Goal: Task Accomplishment & Management: Use online tool/utility

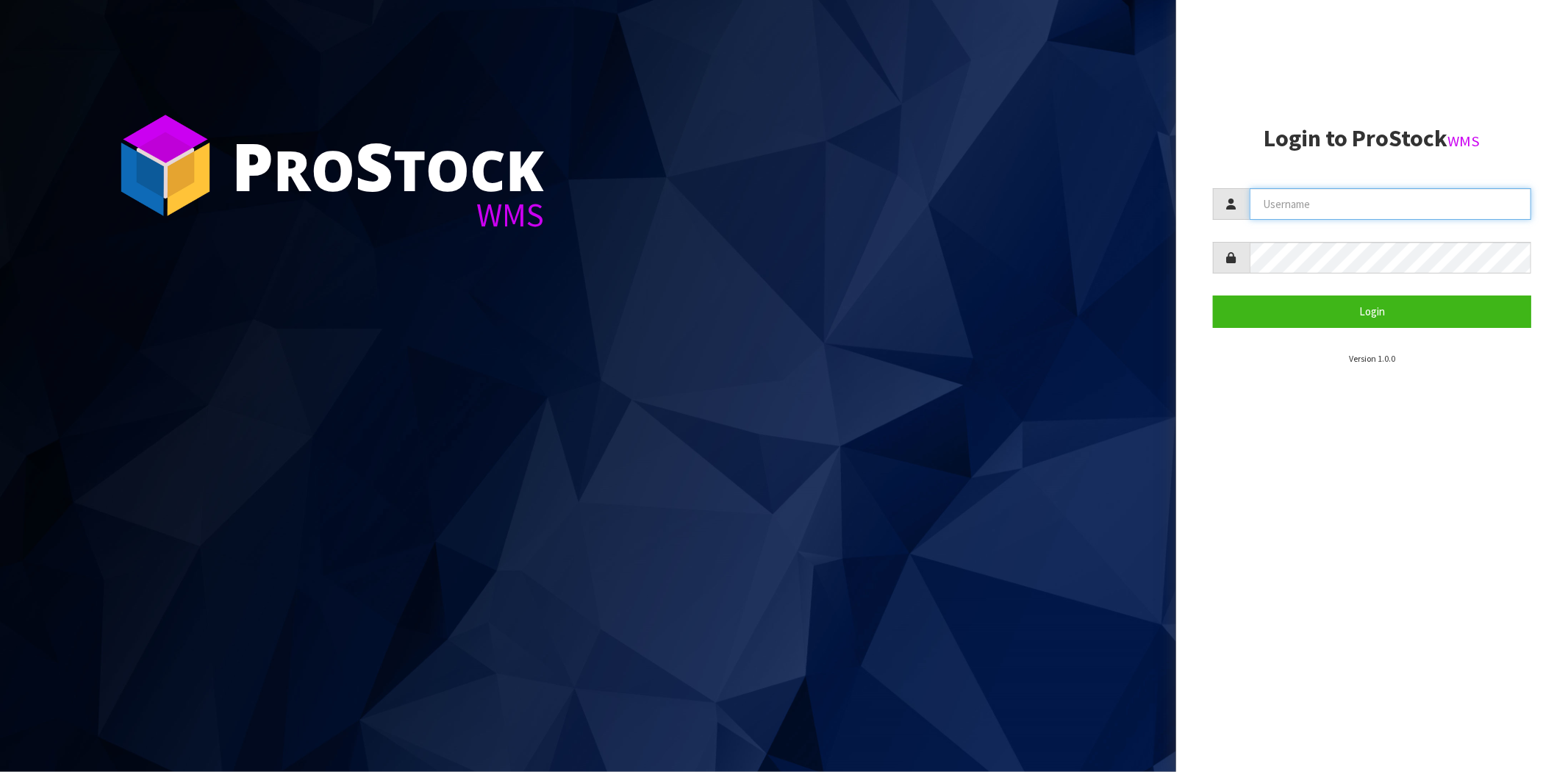
click at [1274, 213] on input "text" at bounding box center [1390, 203] width 282 height 31
click at [1441, 542] on aside "Login to ProStock WMS Login Version 1.0.0" at bounding box center [1372, 386] width 392 height 772
click at [1305, 196] on input "text" at bounding box center [1390, 203] width 282 height 31
type input "maji@cwl.co.nz"
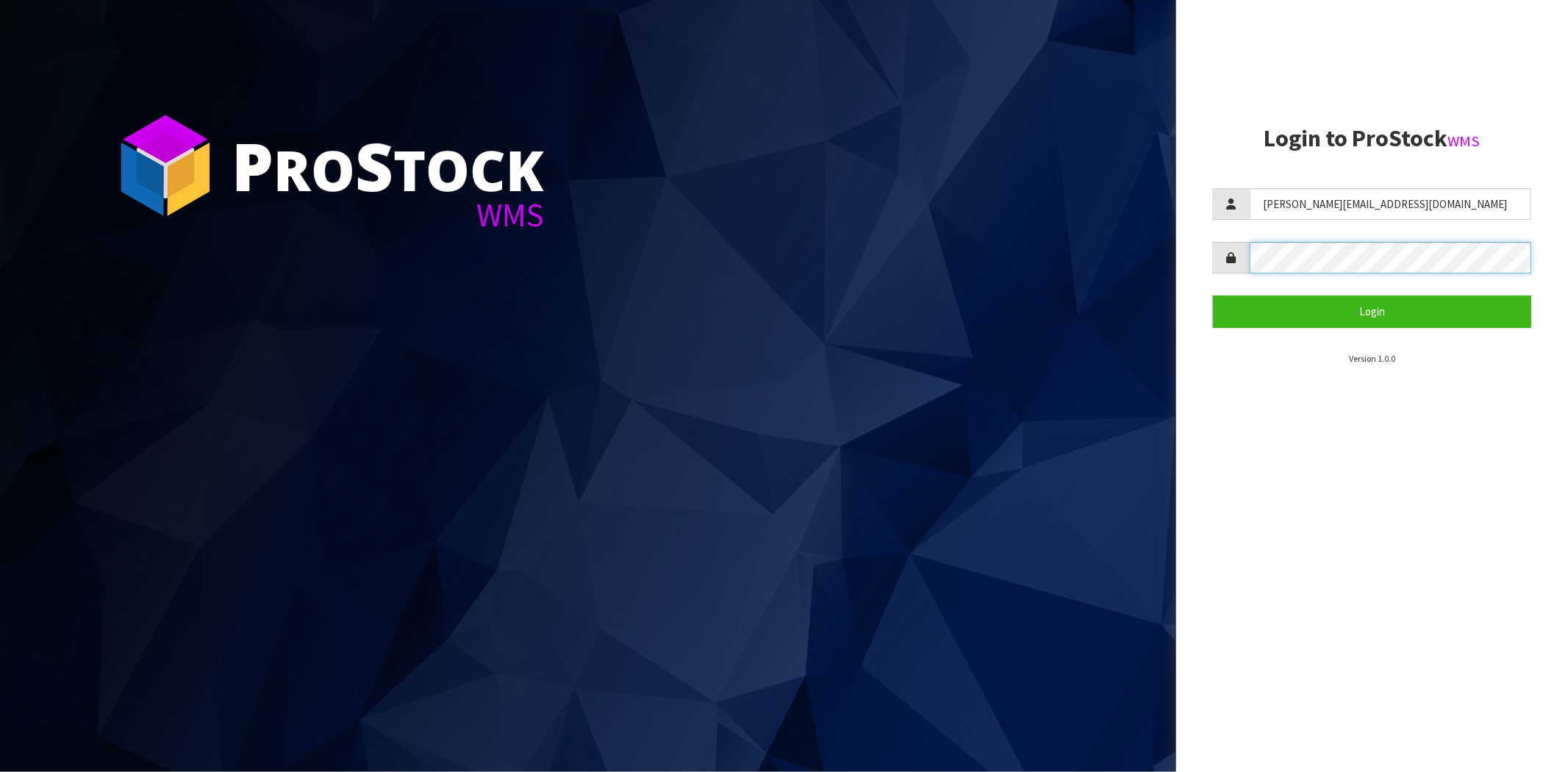
click at [1213, 295] on button "Login" at bounding box center [1372, 310] width 318 height 31
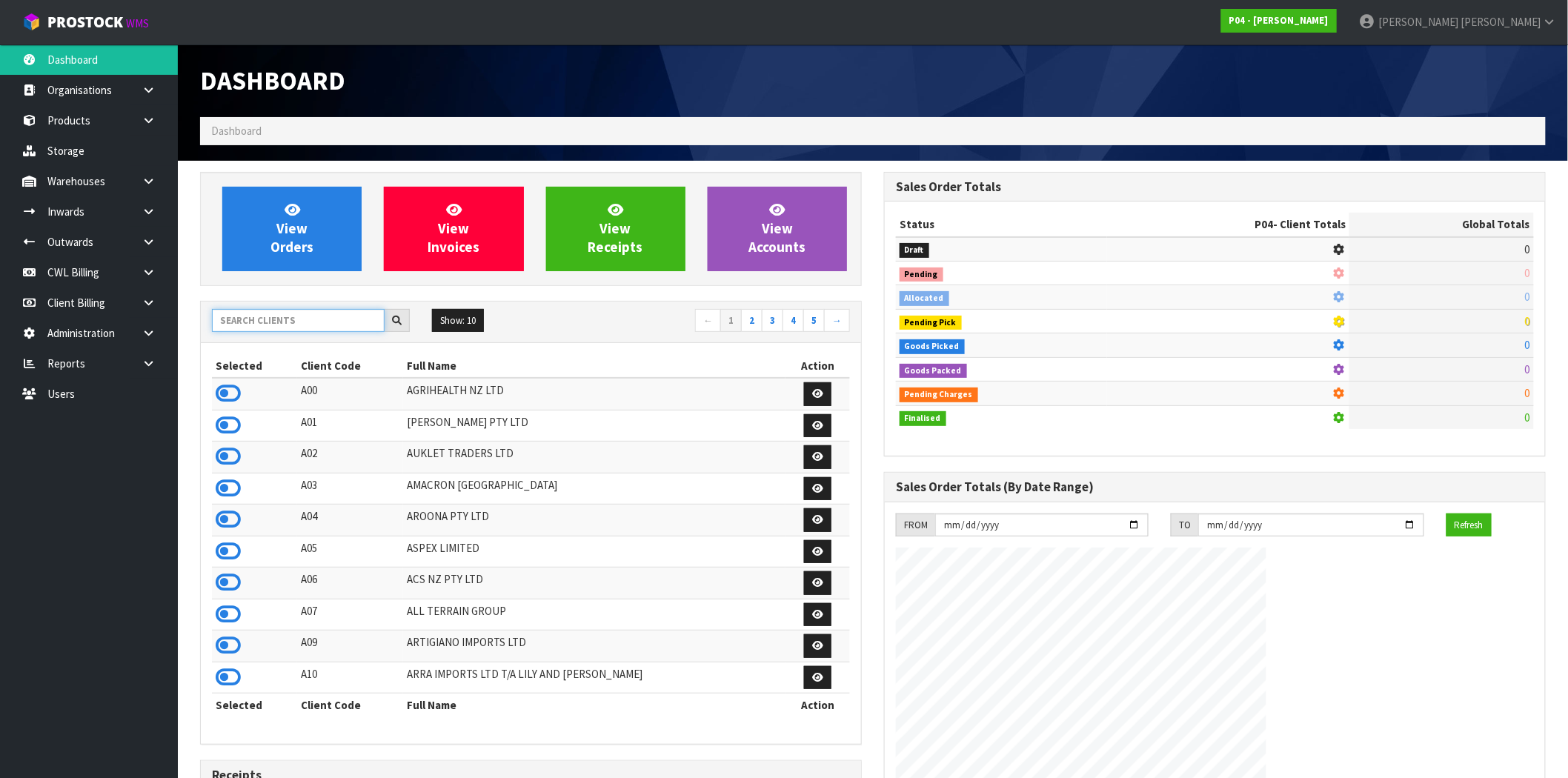
click at [332, 320] on input "text" at bounding box center [298, 320] width 172 height 23
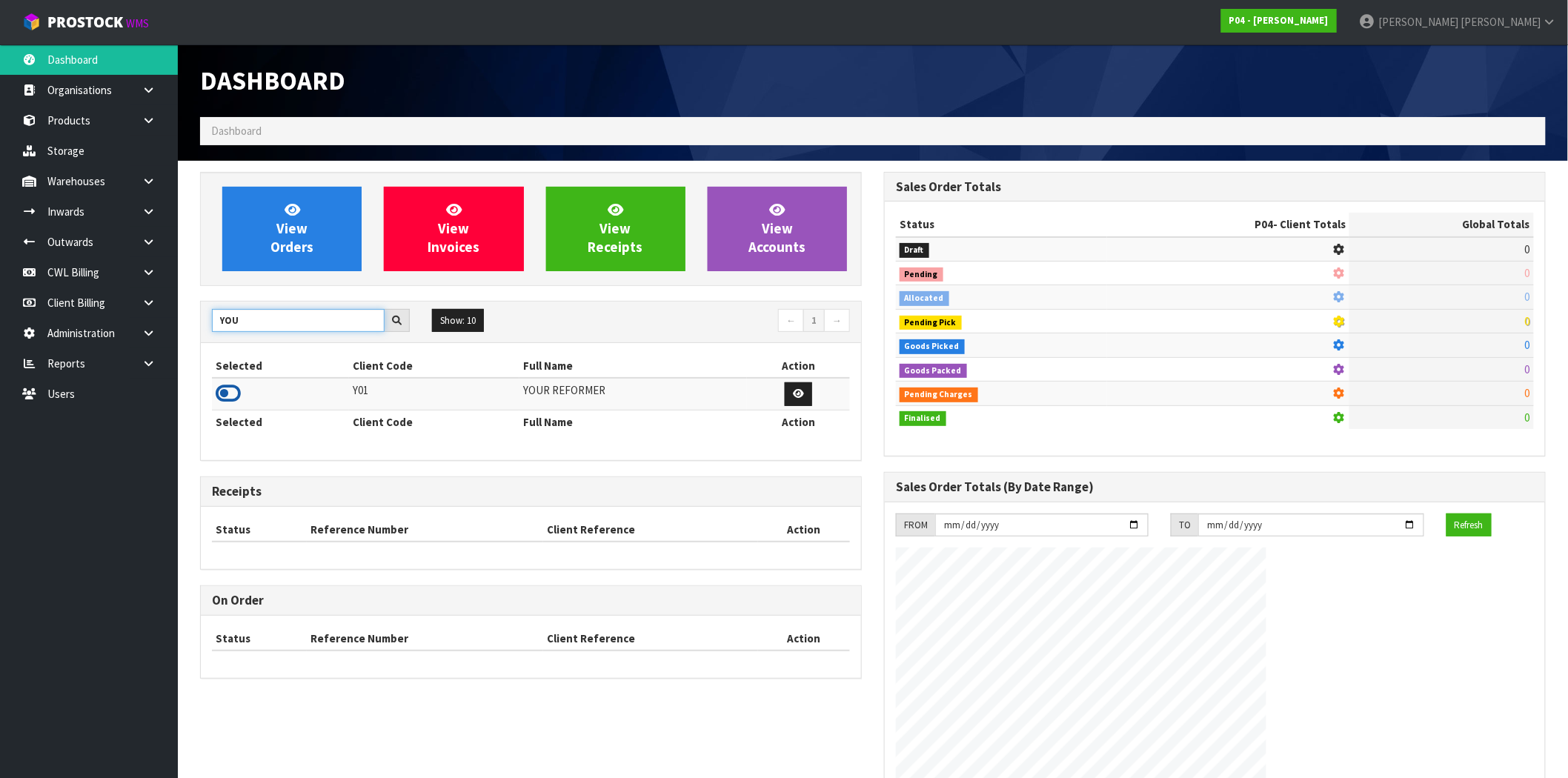
type input "YOU"
click at [226, 401] on icon at bounding box center [228, 393] width 25 height 23
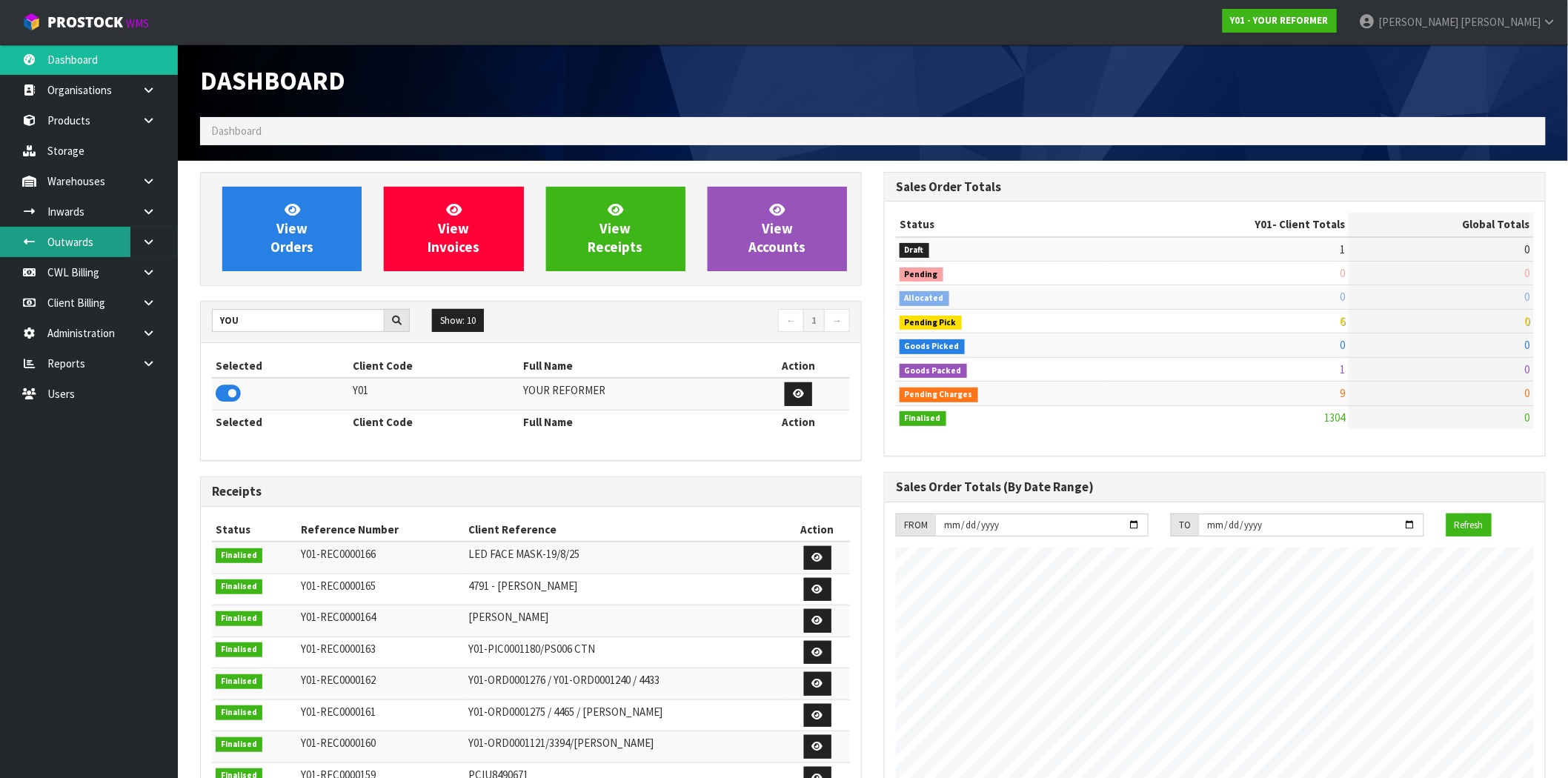
scroll to position [1122, 683]
click at [97, 218] on link "Inwards" at bounding box center [88, 212] width 178 height 31
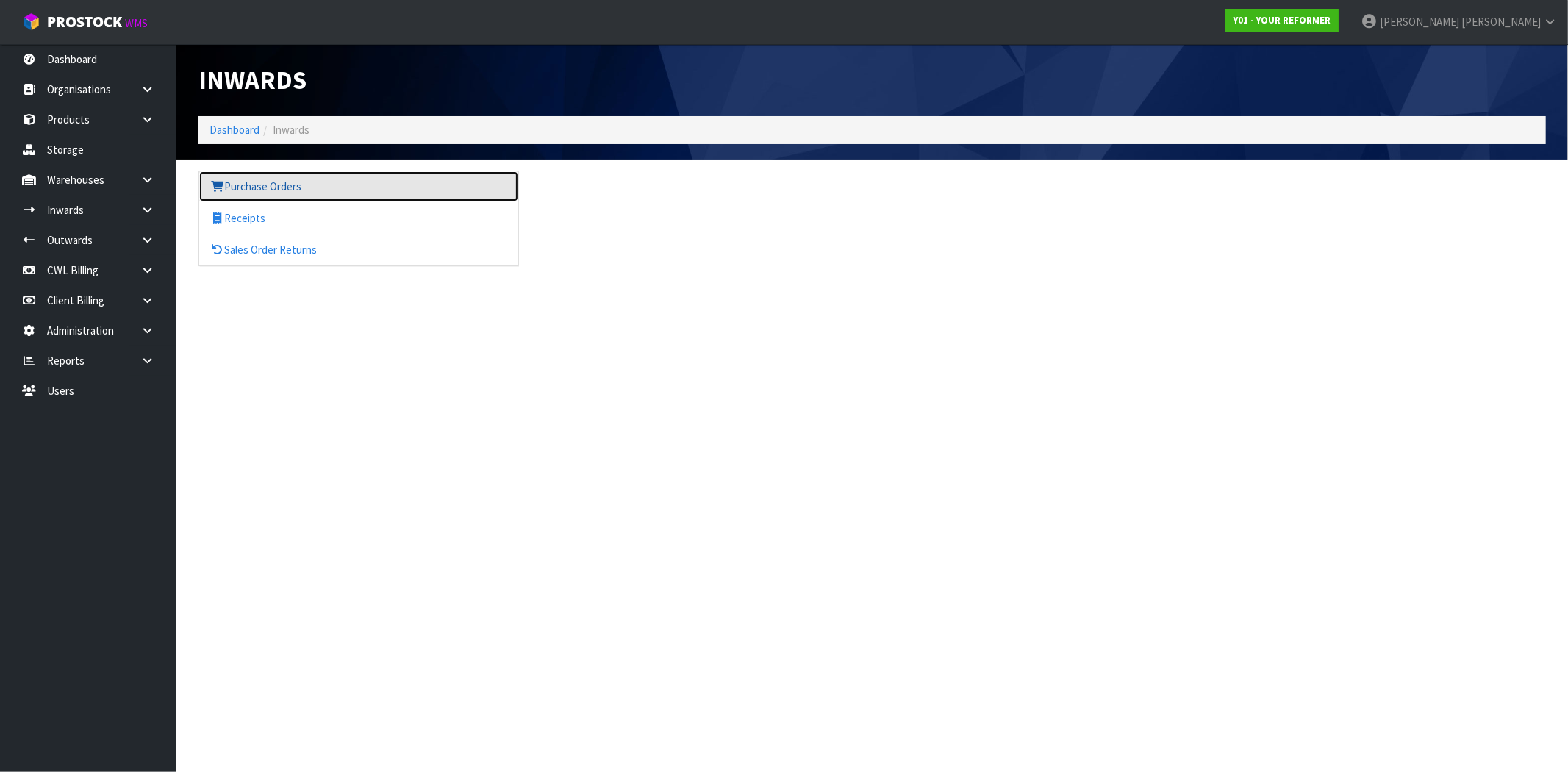
click at [326, 181] on link "Purchase Orders" at bounding box center [359, 186] width 319 height 30
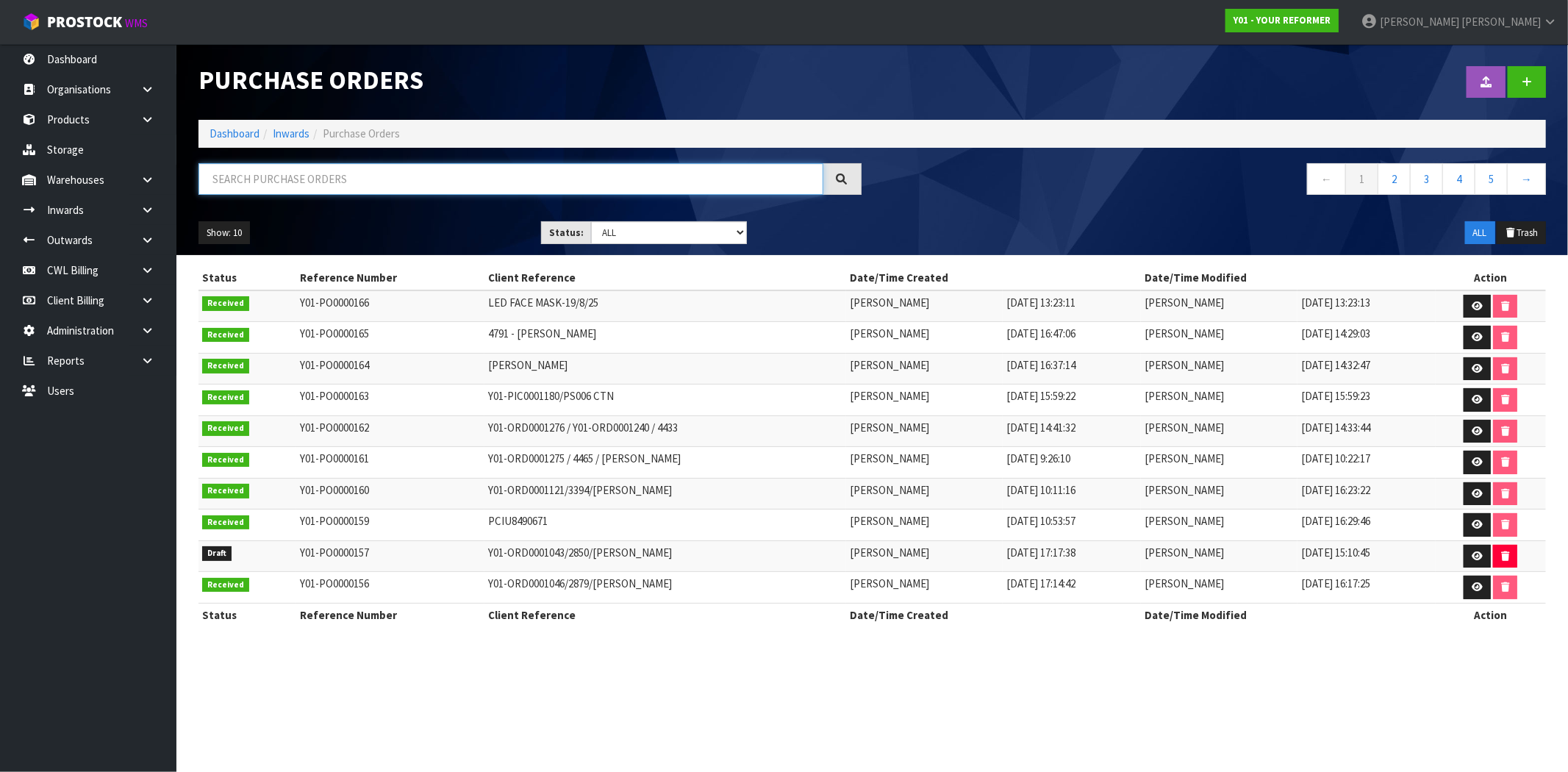
click at [429, 174] on input "text" at bounding box center [511, 178] width 625 height 31
paste input "PCIU8490671"
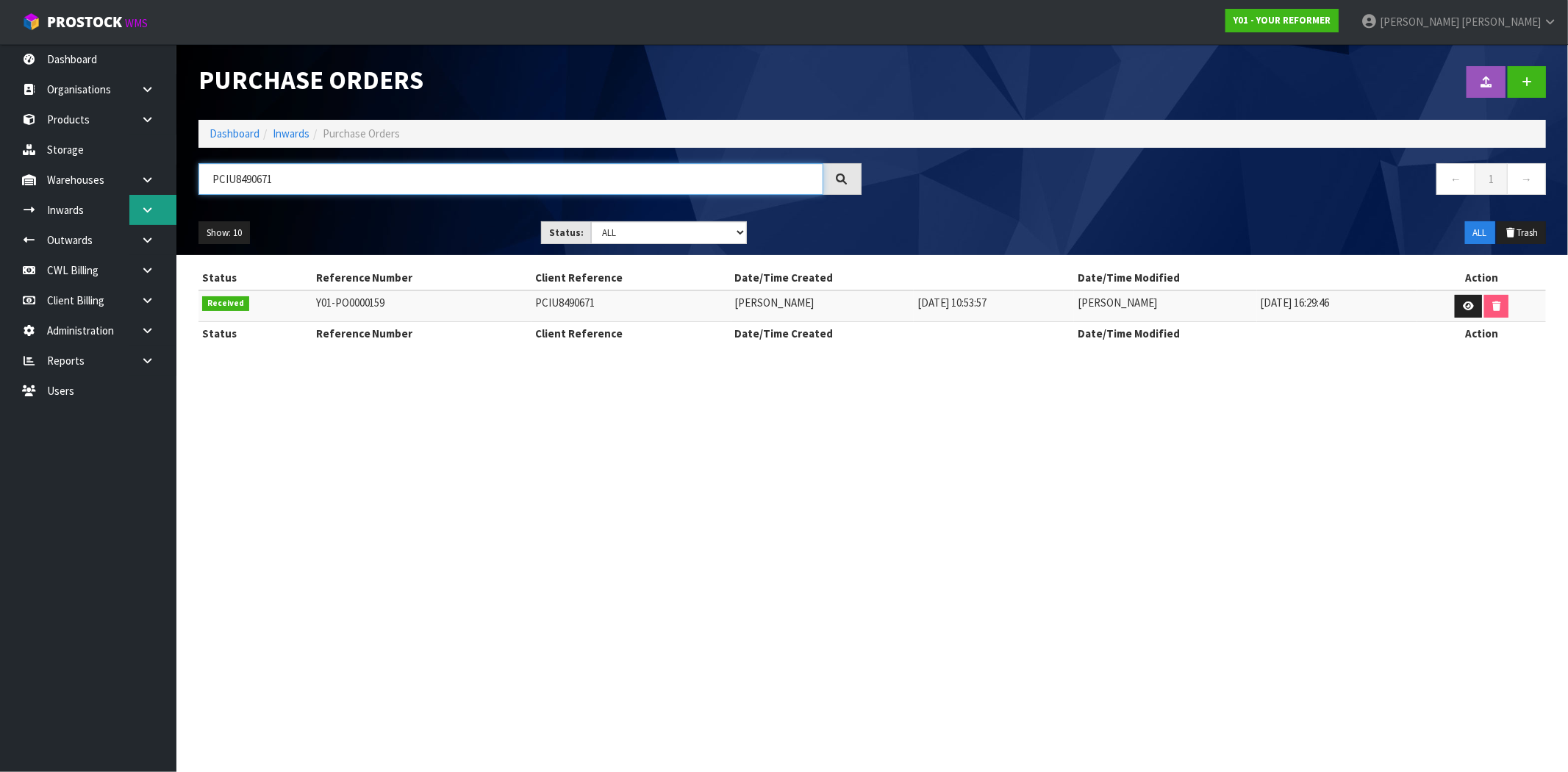
type input "PCIU8490671"
click at [134, 202] on link at bounding box center [153, 210] width 47 height 30
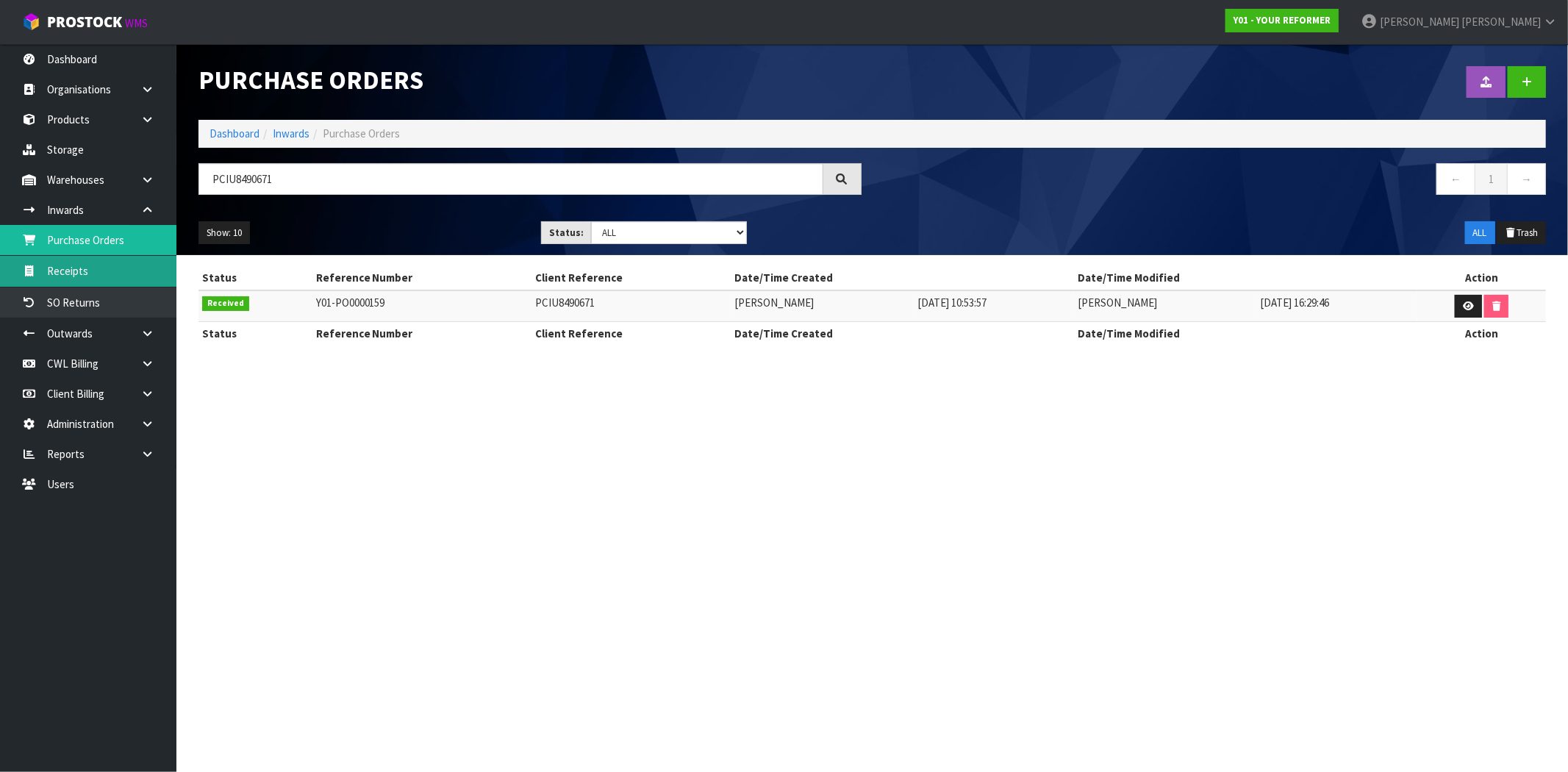
click at [101, 261] on link "Receipts" at bounding box center [88, 271] width 176 height 30
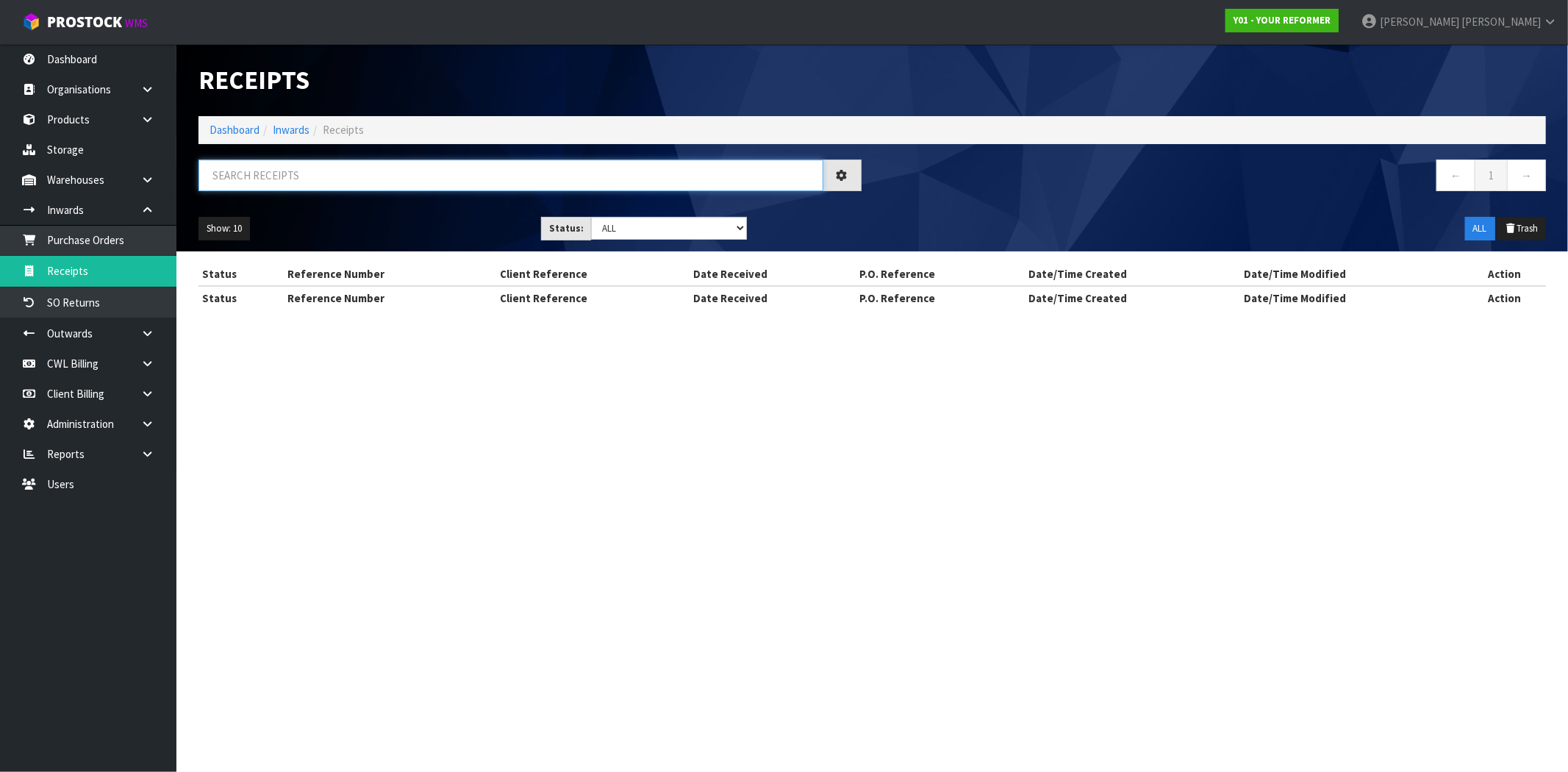
click at [517, 187] on input "text" at bounding box center [511, 174] width 625 height 31
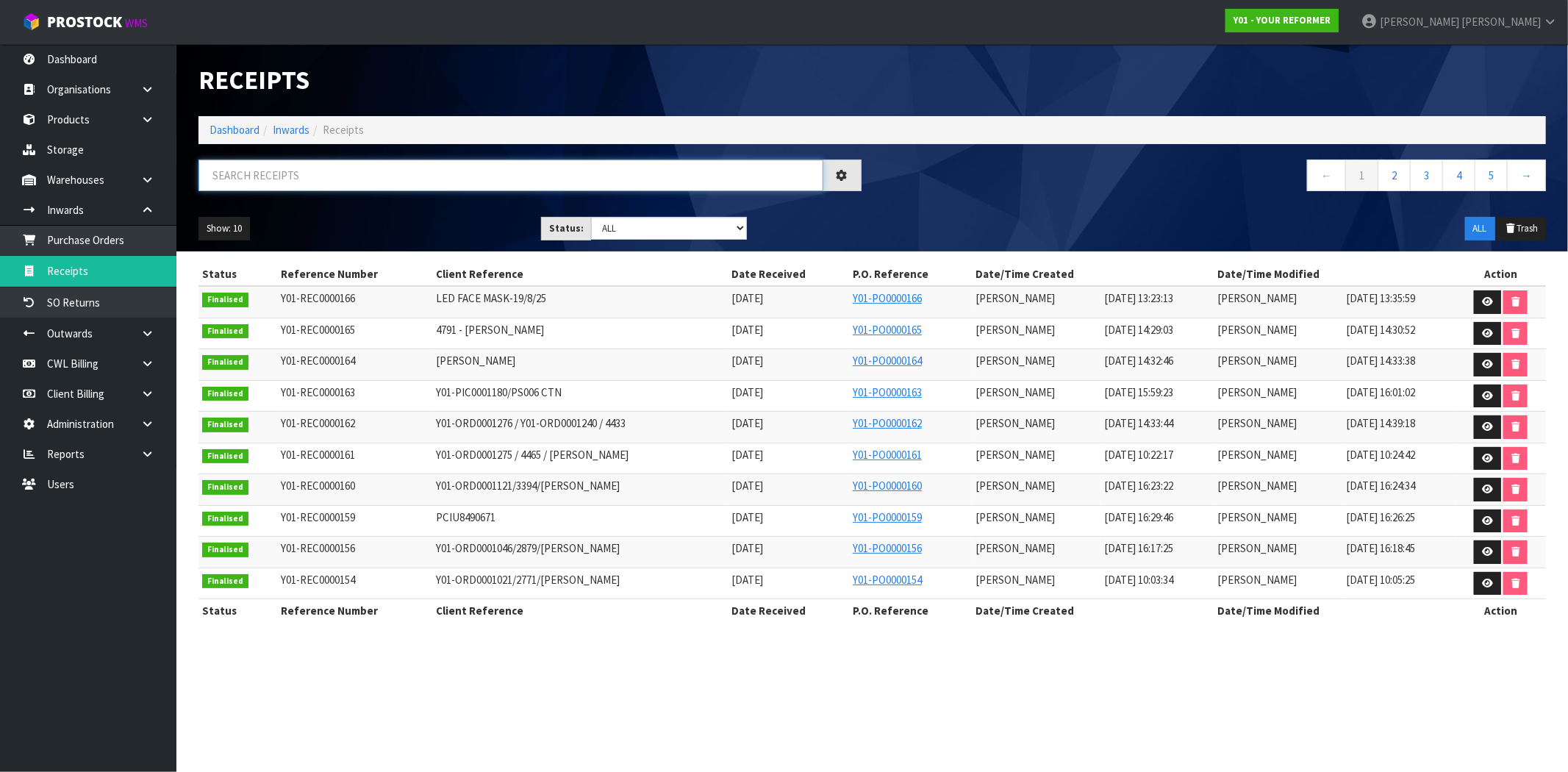
click at [512, 169] on input "text" at bounding box center [511, 174] width 625 height 31
paste input "PCIU8490671"
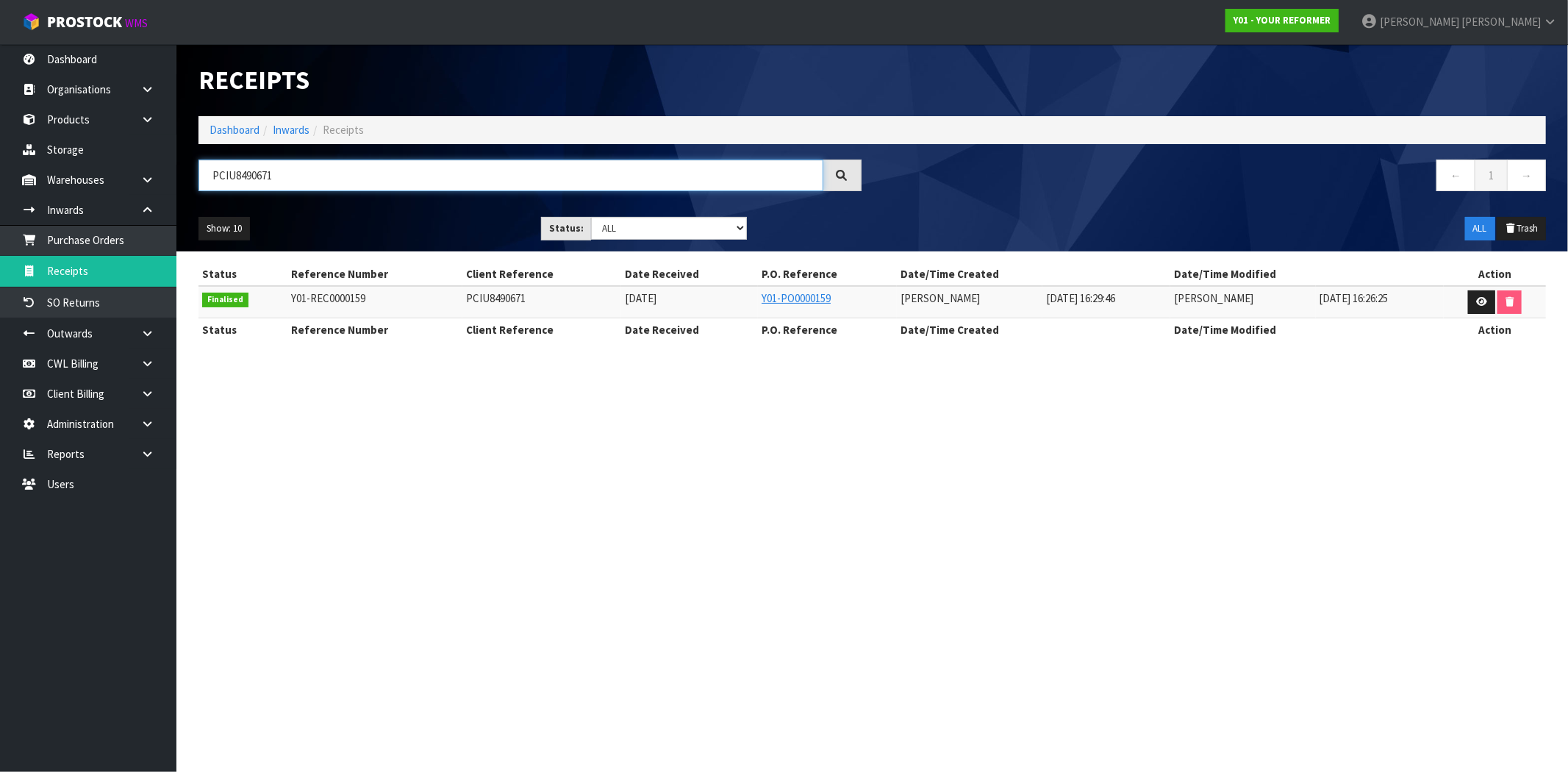
type input "PCIU8490671"
click at [1482, 300] on icon at bounding box center [1481, 301] width 11 height 10
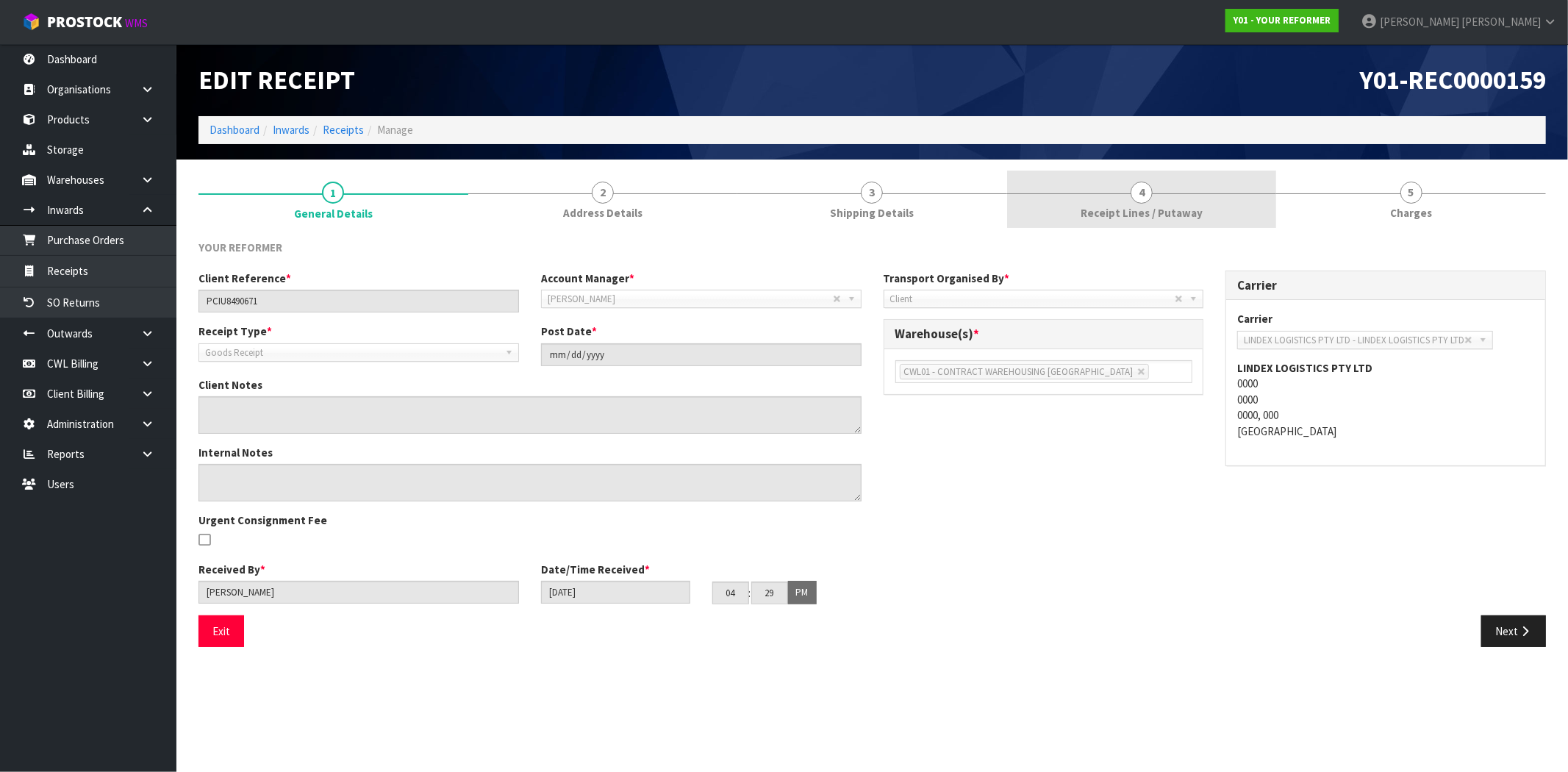
click at [1188, 199] on link "4 Receipt Lines / Putaway" at bounding box center [1142, 199] width 270 height 58
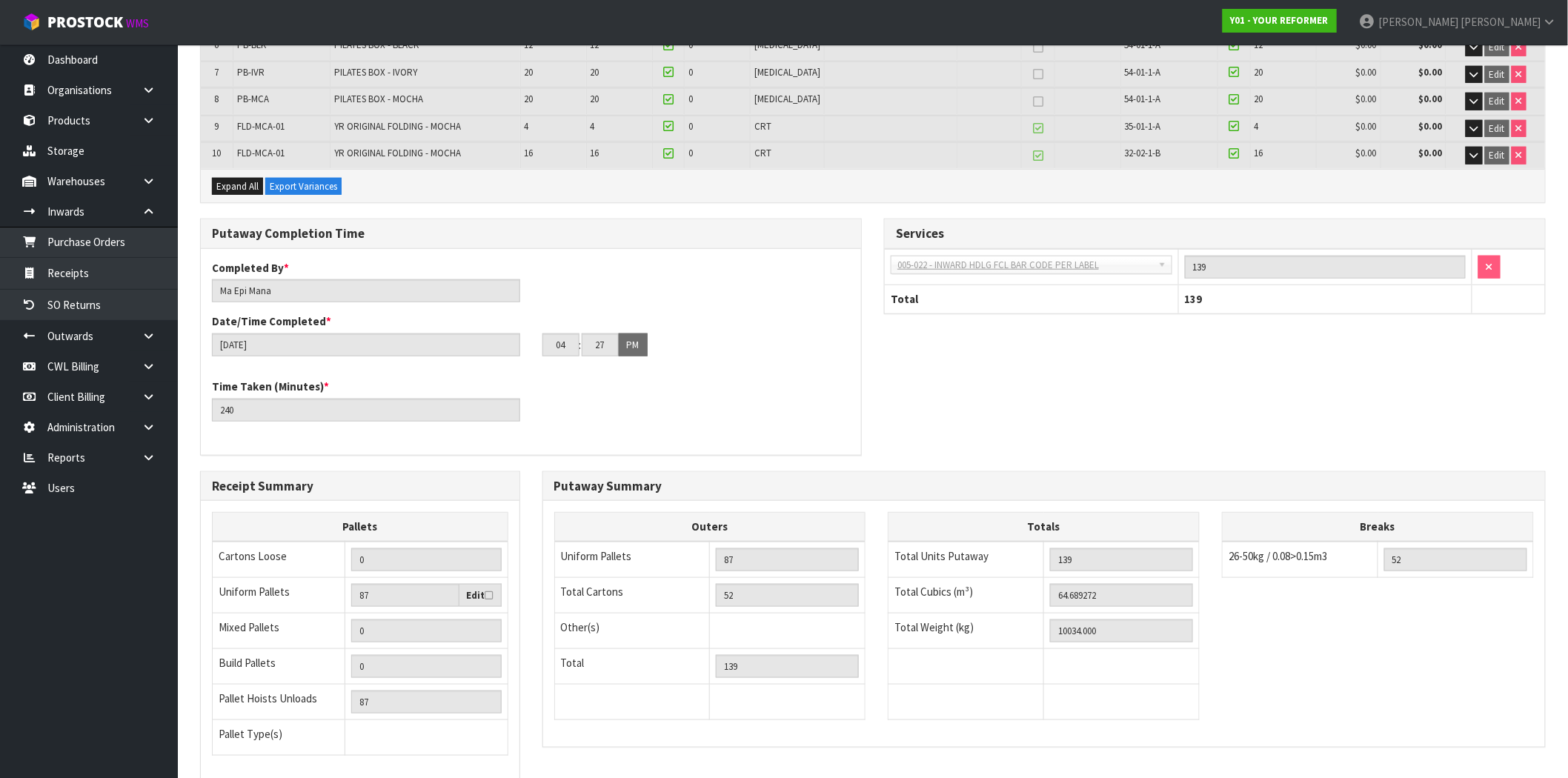
scroll to position [513, 0]
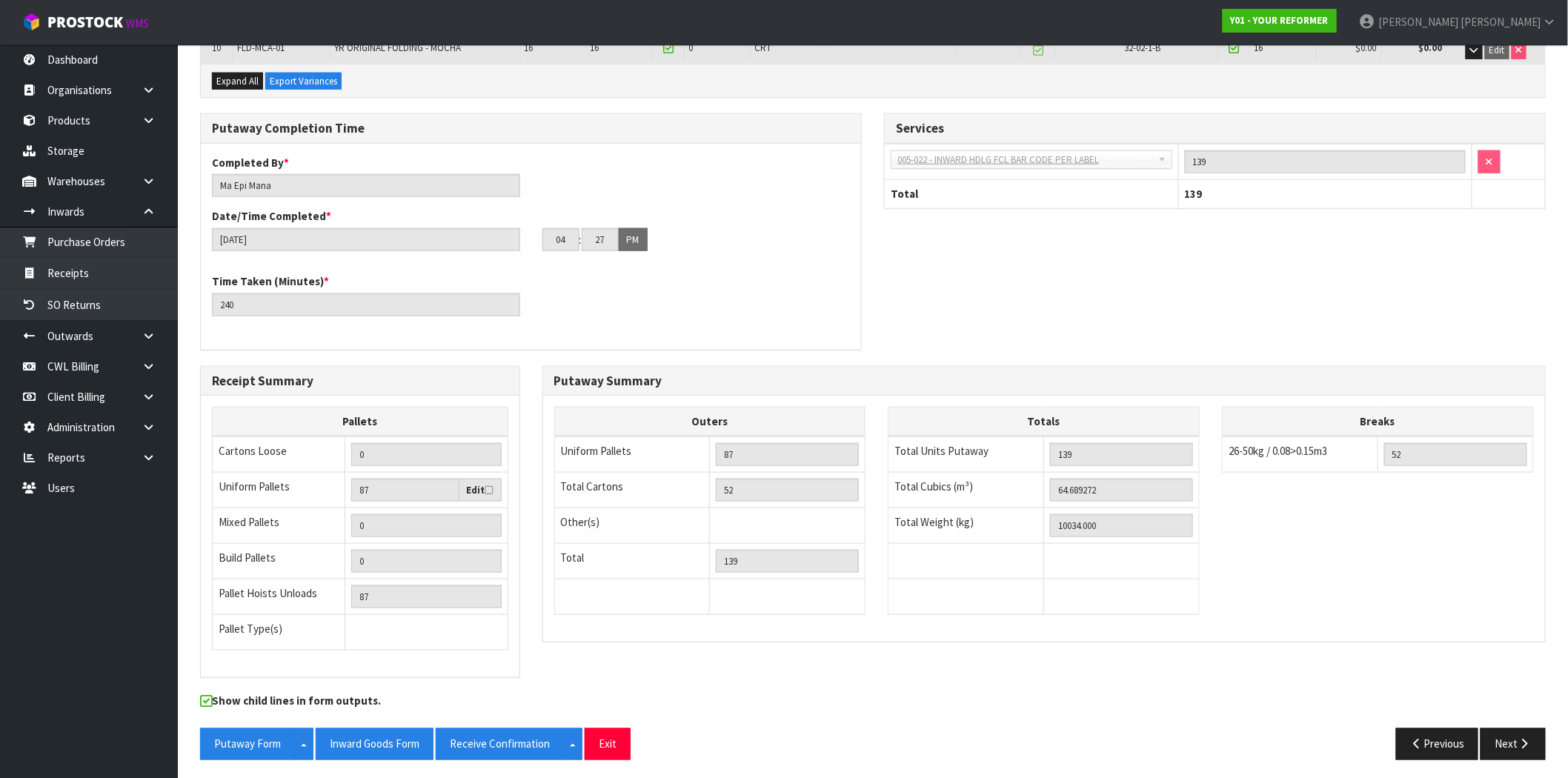
click at [432, 667] on div "Pallets Cartons Loose 0 Uniform Pallets 87 Edit Mixed Pallets 0 Build Pallets 0…" at bounding box center [360, 536] width 318 height 281
